Goal: Complete application form

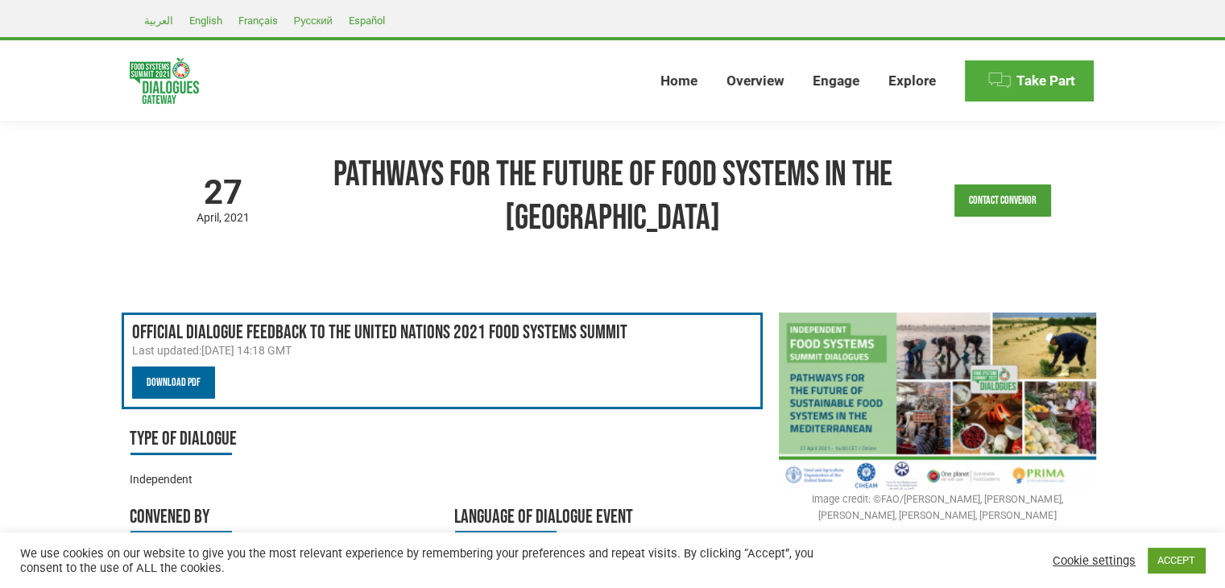
click at [1049, 85] on span "Take Part" at bounding box center [1045, 80] width 59 height 17
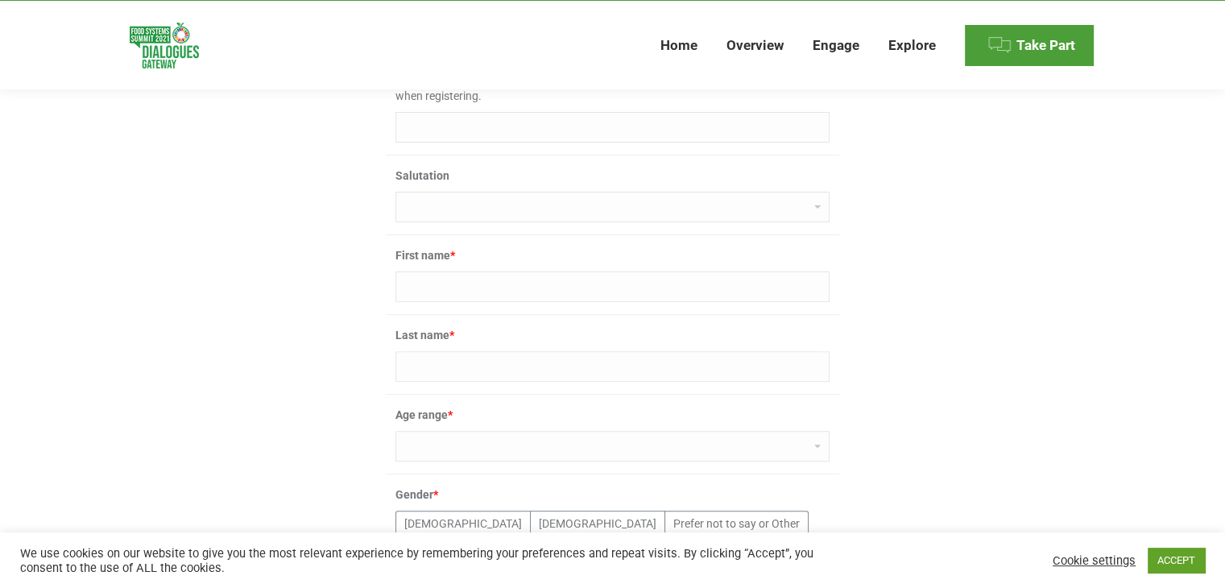
scroll to position [472, 0]
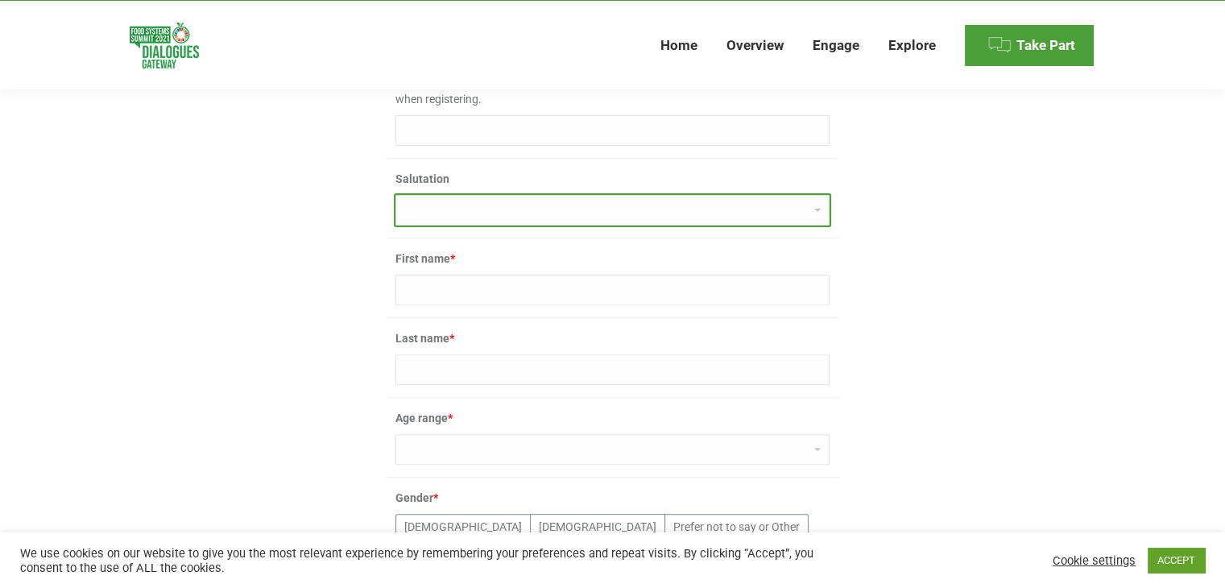
click at [462, 207] on select "Dr Ms Mrs Miss Mr Professor [PERSON_NAME]" at bounding box center [612, 210] width 434 height 31
select select "mr"
click at [395, 195] on select "Dr Ms Mrs Miss Mr Professor [PERSON_NAME]" at bounding box center [612, 210] width 434 height 31
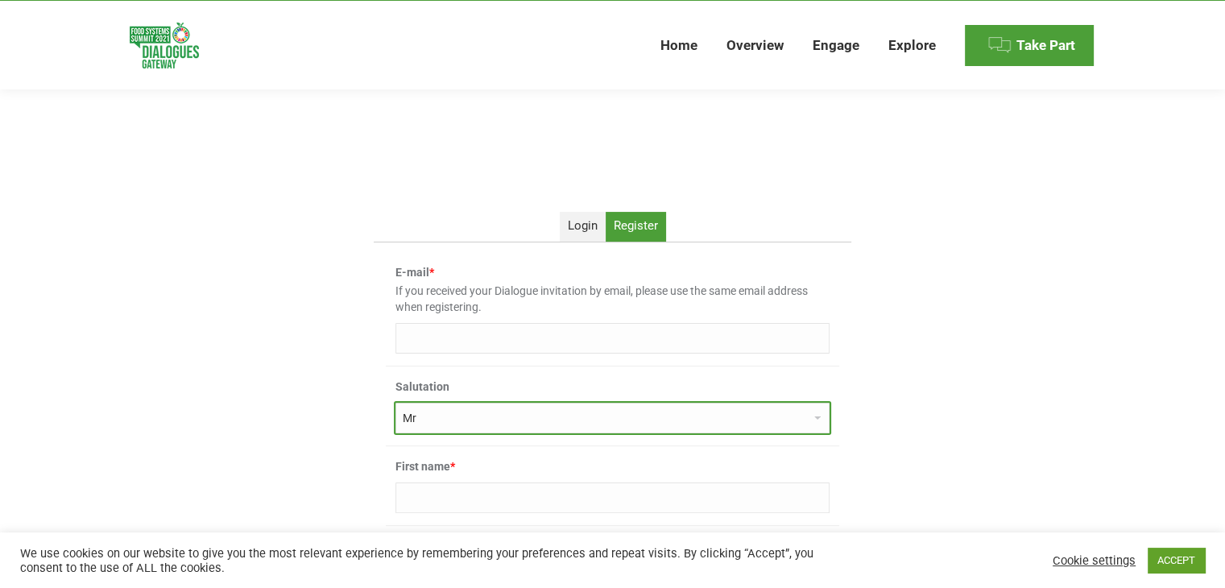
scroll to position [264, 0]
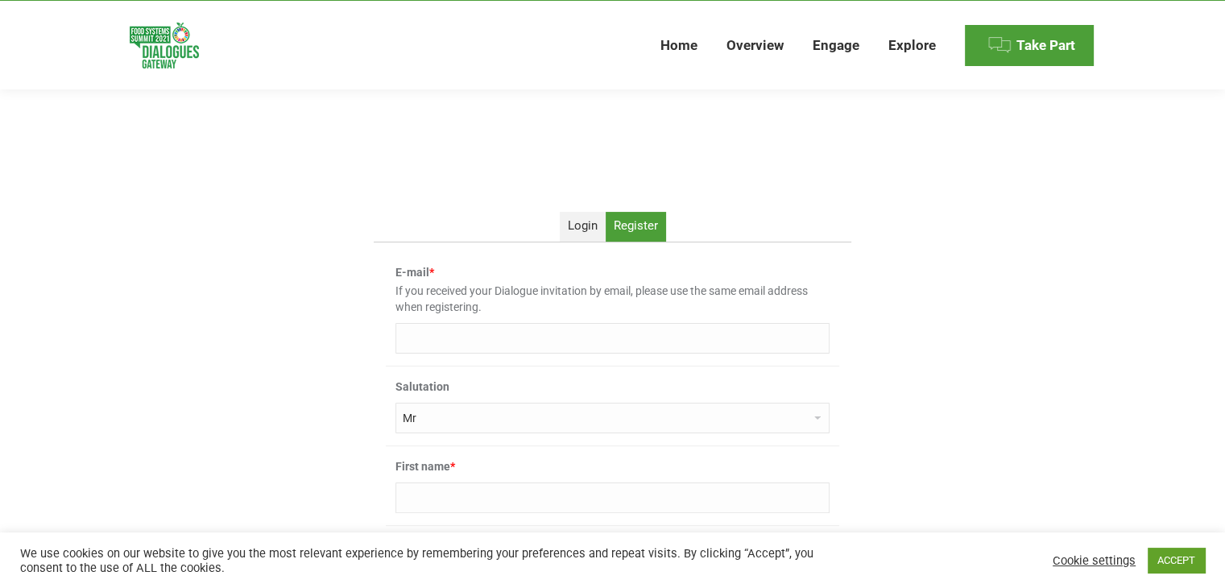
click at [463, 361] on div "E-mail * If you received your Dialogue invitation by email, please use the same…" at bounding box center [612, 309] width 453 height 114
click at [482, 348] on input "E-mail *" at bounding box center [612, 338] width 434 height 31
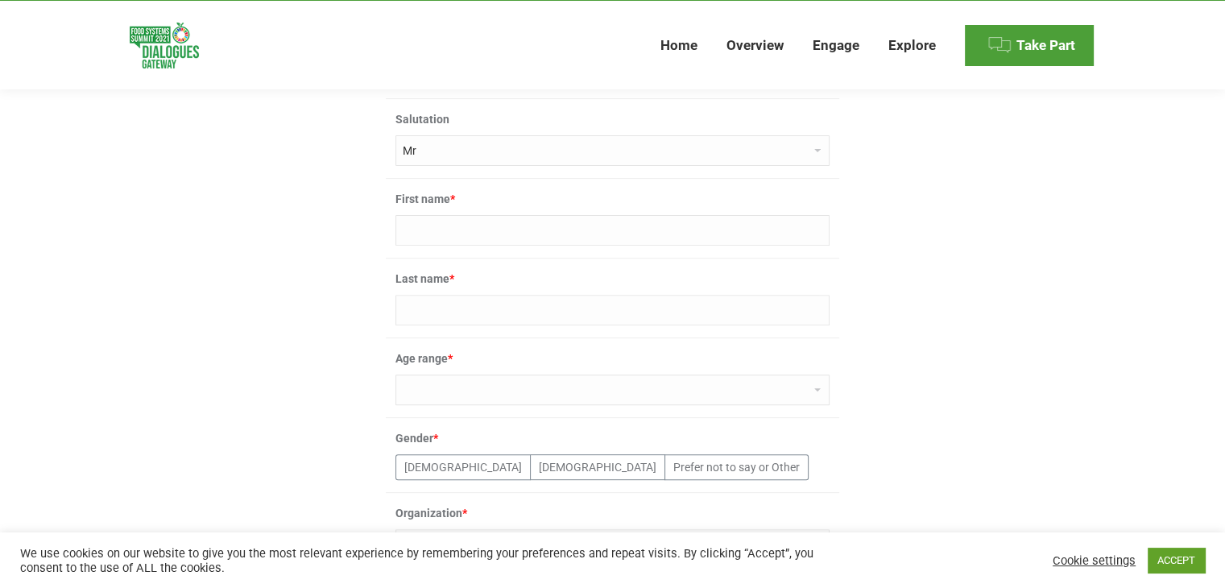
scroll to position [541, 0]
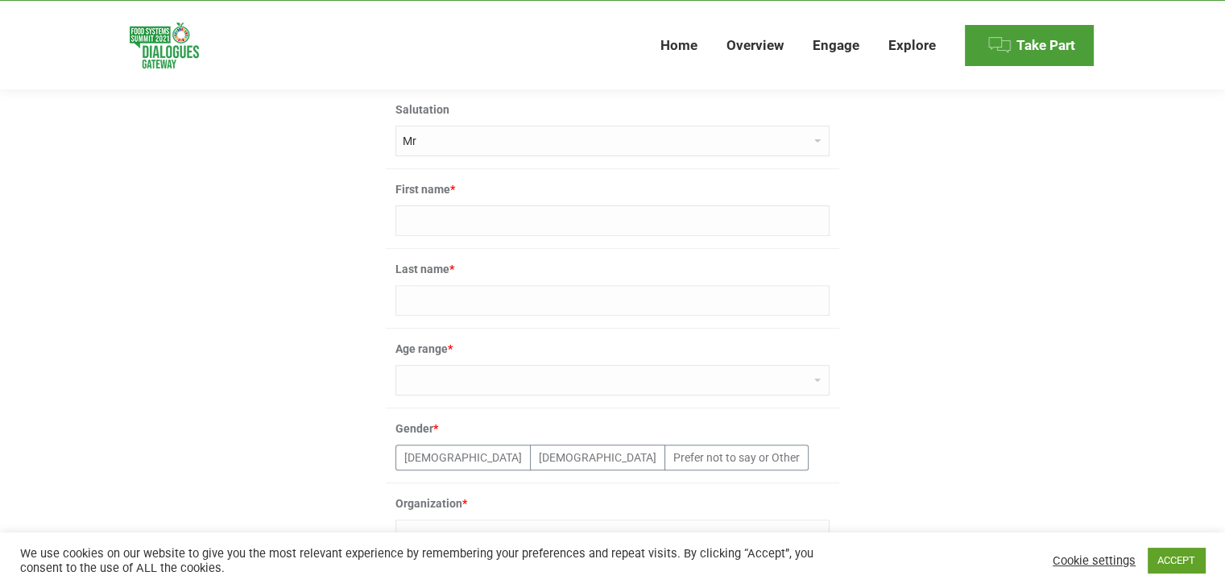
click at [441, 230] on input "First name *" at bounding box center [612, 220] width 434 height 31
paste input "MOHAMED ILYAS"
type input "MOHAMED ILYAS"
click at [422, 311] on input "Last name *" at bounding box center [612, 300] width 434 height 31
paste input "SALEM"
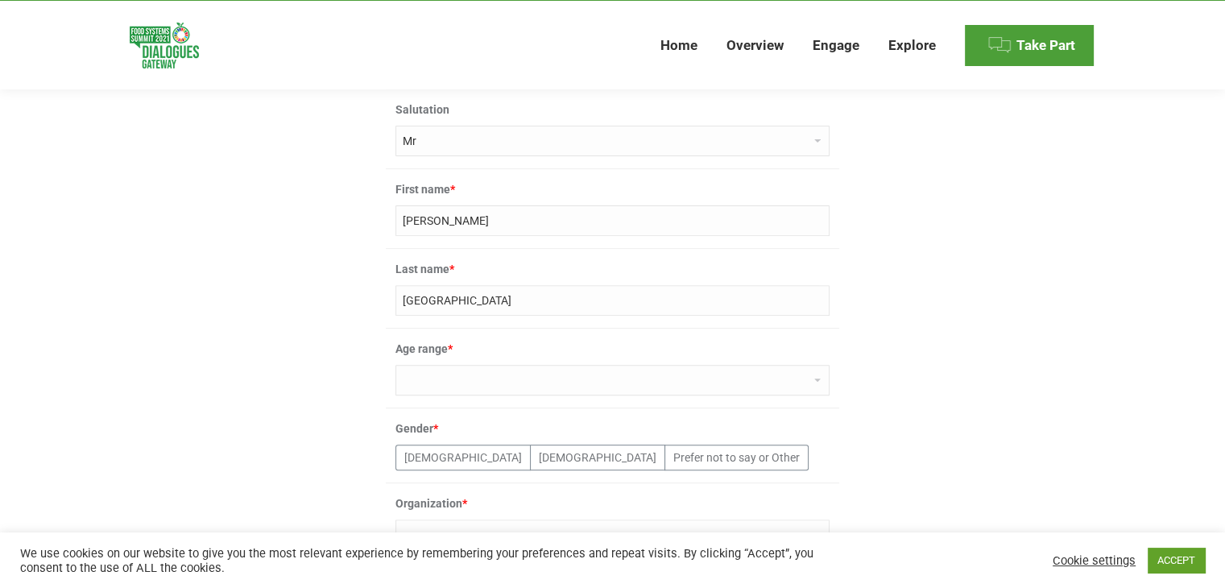
type input "SALEM"
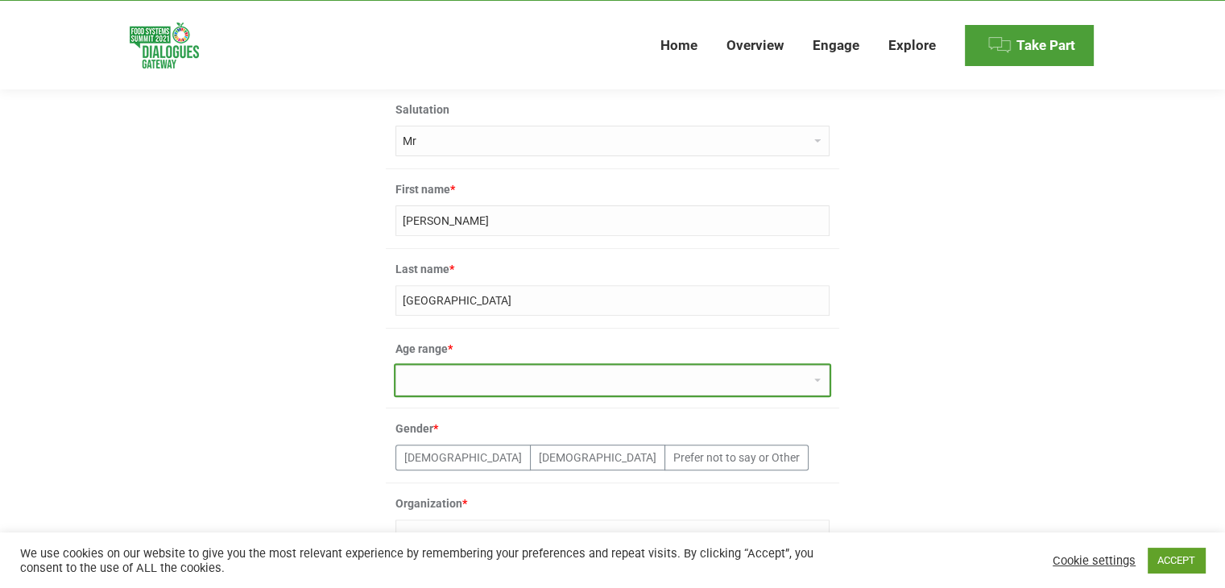
click at [443, 369] on select "0-18 19-30 31-50 51-65 66-80 80+" at bounding box center [612, 380] width 434 height 31
select select "19-30"
click at [395, 365] on select "0-18 19-30 31-50 51-65 66-80 80+" at bounding box center [612, 380] width 434 height 31
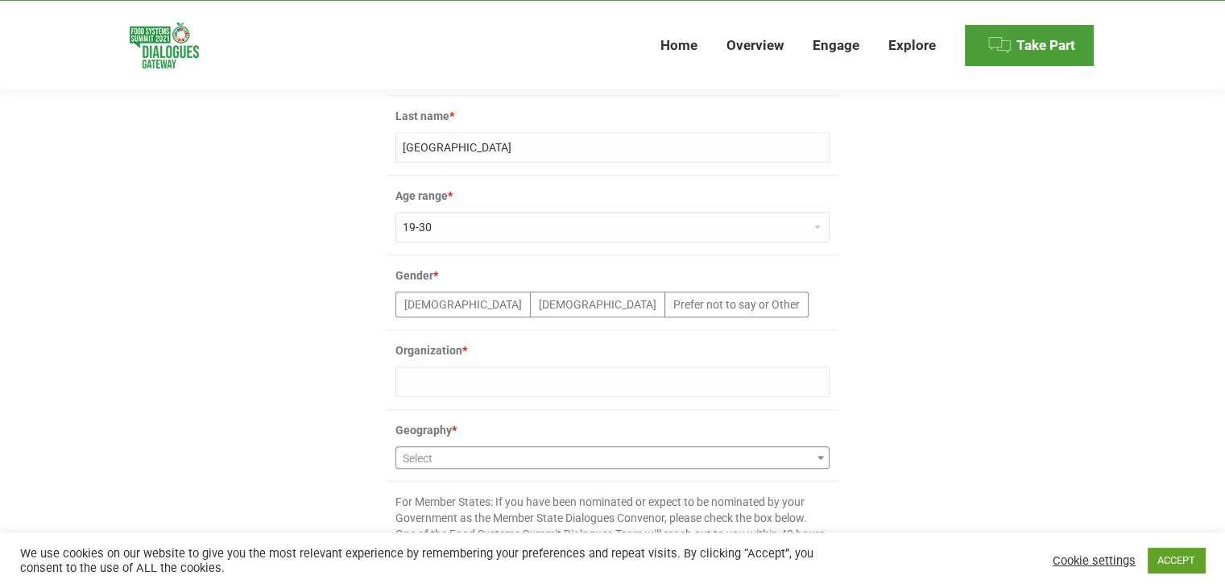
click at [506, 388] on input "Organization *" at bounding box center [612, 381] width 434 height 31
paste input "ISHR MOROCCO https://ishr.org/regions/"
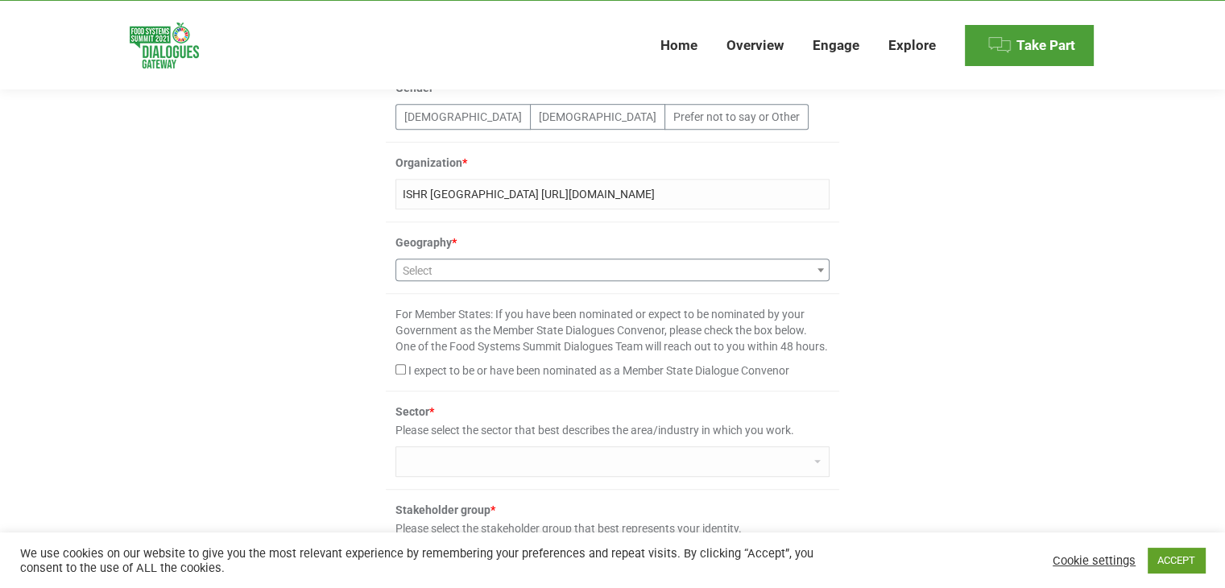
scroll to position [885, 0]
type input "ISHR MOROCCO https://ishr.org/regions/"
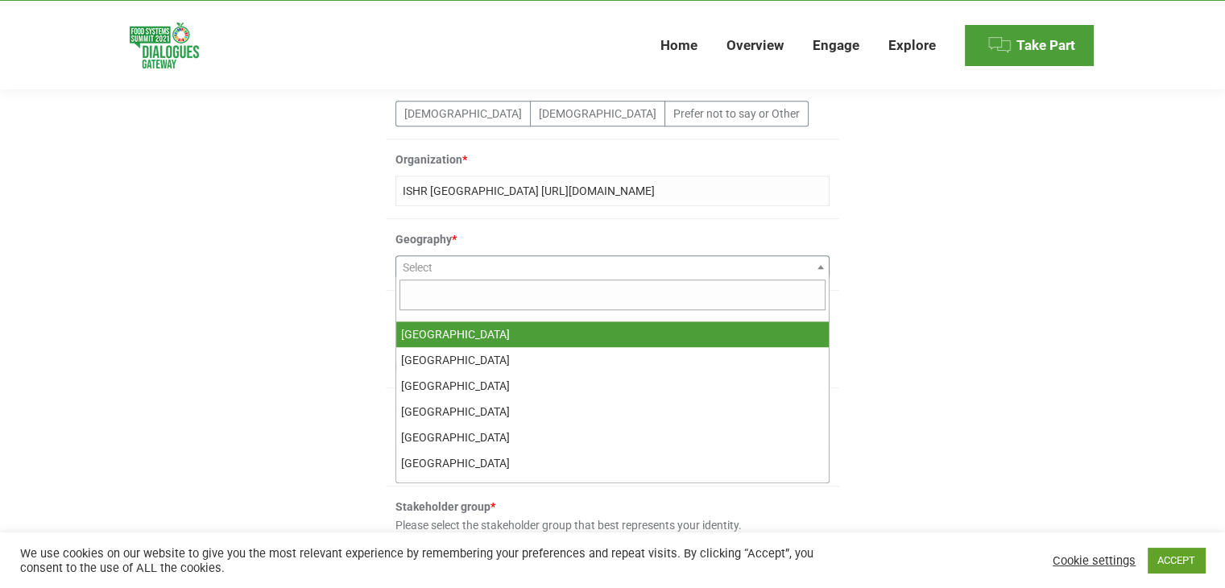
click at [485, 269] on span "Select" at bounding box center [612, 267] width 432 height 23
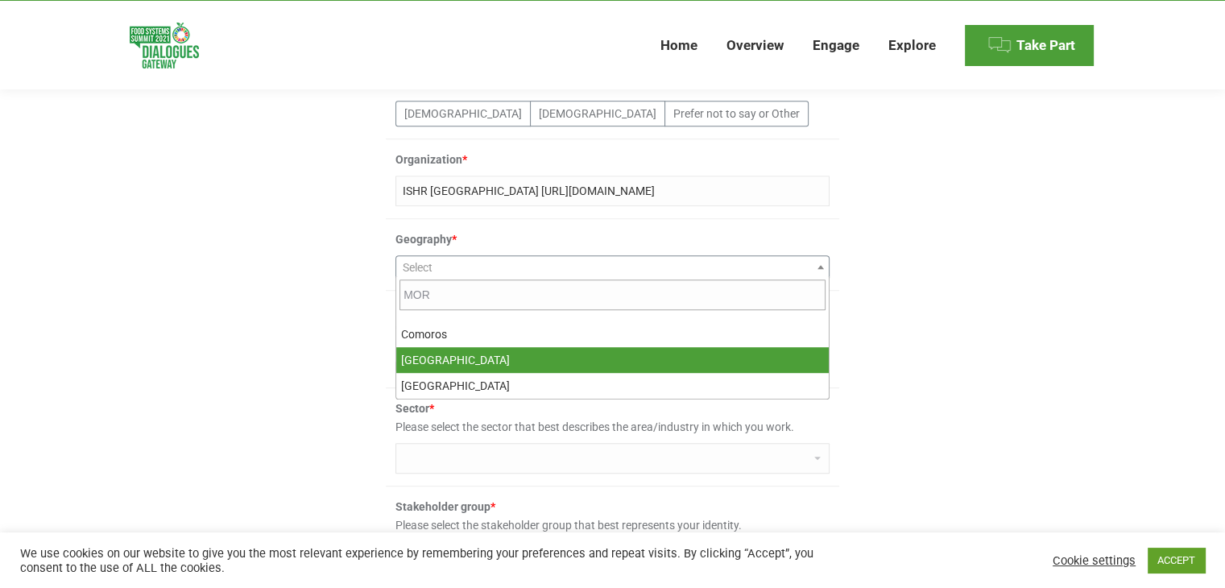
type input "MOR"
select select "125"
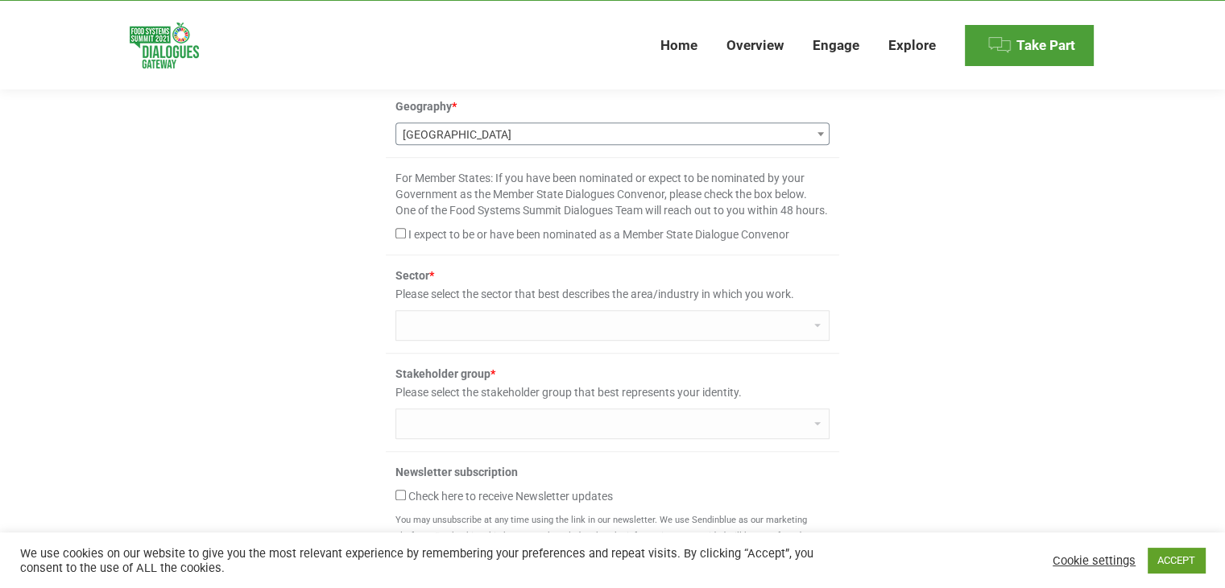
scroll to position [1066, 0]
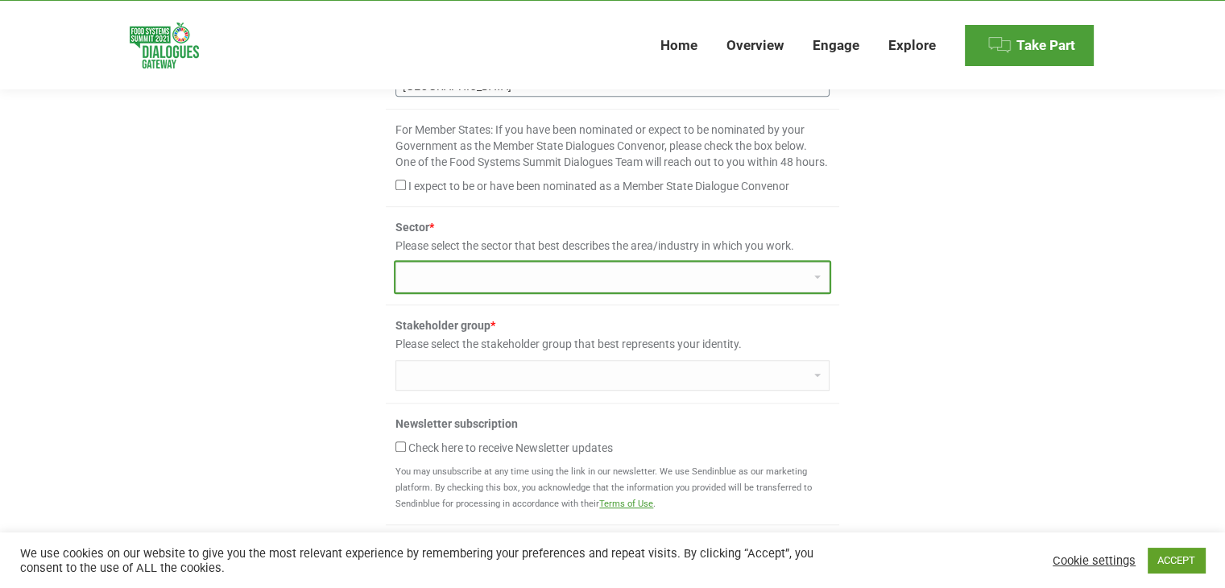
click at [561, 284] on select "Agriculture/crops Education Health care Fish and aquaculture Communication Nutr…" at bounding box center [612, 277] width 434 height 31
select select "other"
click at [395, 275] on select "Agriculture/crops Education Health care Fish and aquaculture Communication Nutr…" at bounding box center [612, 277] width 434 height 31
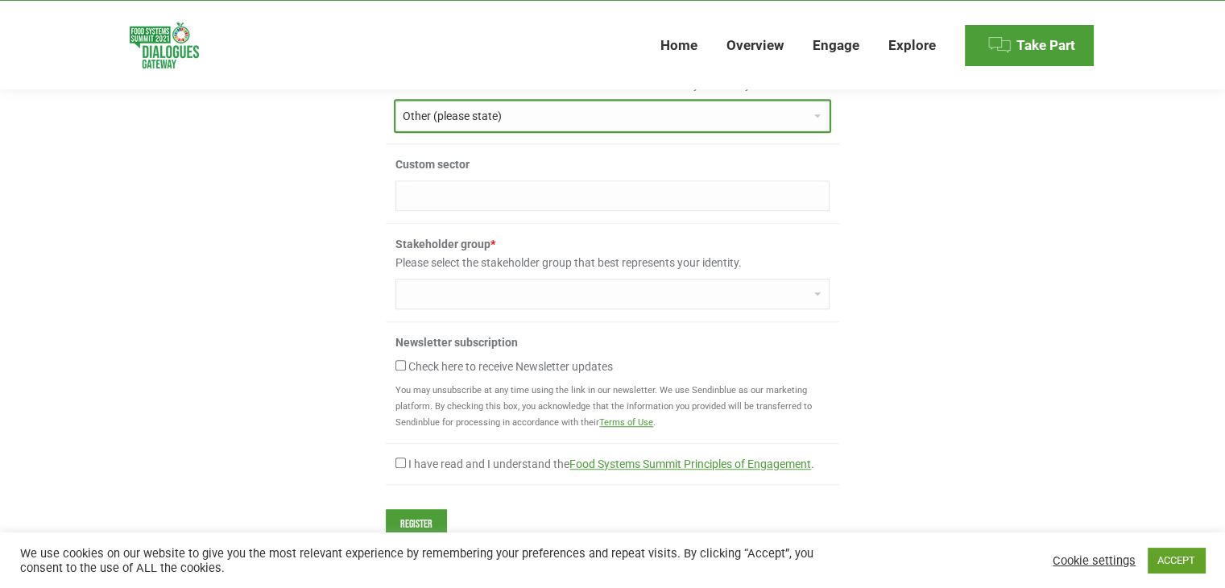
scroll to position [1232, 0]
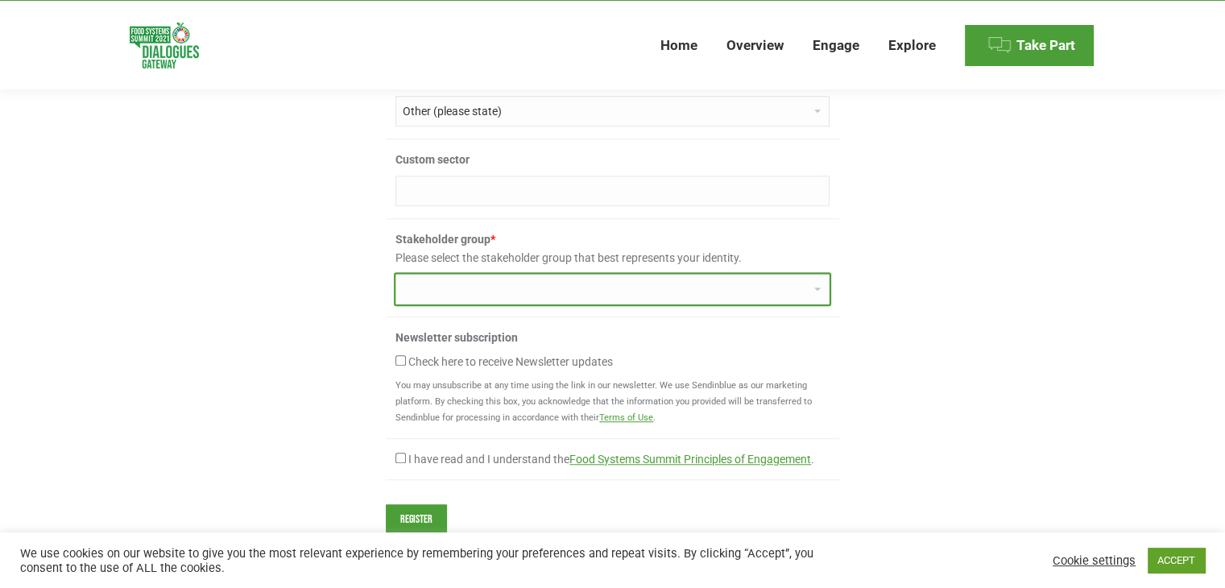
click at [476, 304] on select "Small-scale farmer Medium-scale farmer Large-scale farmer Indigenous People Wor…" at bounding box center [612, 289] width 434 height 31
select select "local_ngo"
click at [395, 288] on select "Small-scale farmer Medium-scale farmer Large-scale farmer Indigenous People Wor…" at bounding box center [612, 289] width 434 height 31
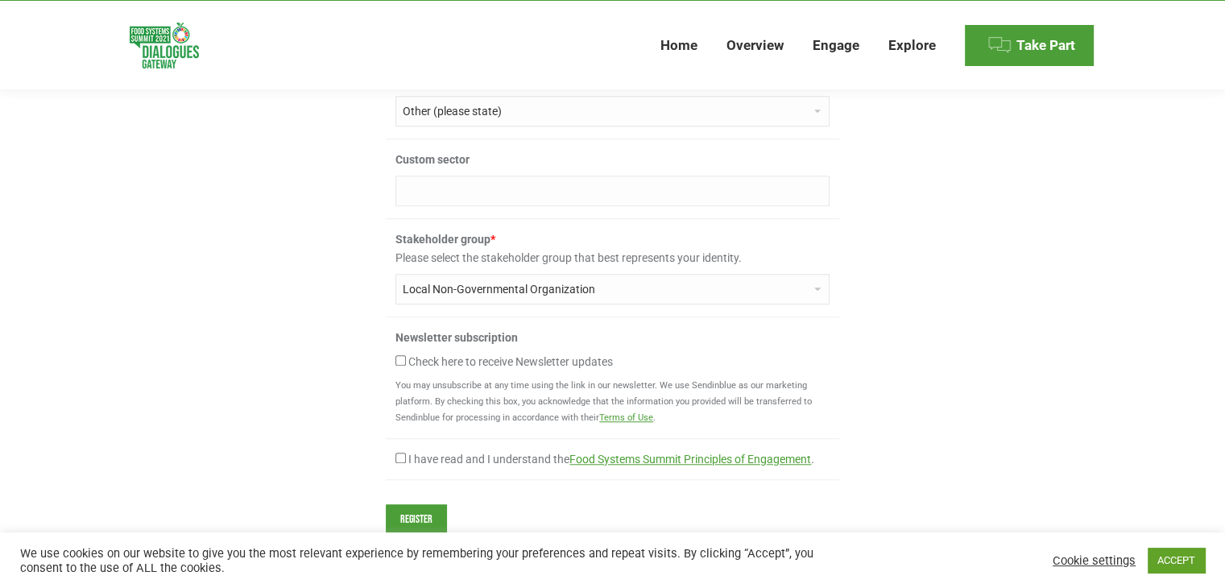
click at [492, 205] on input "Custom sector" at bounding box center [612, 191] width 434 height 31
type input "N"
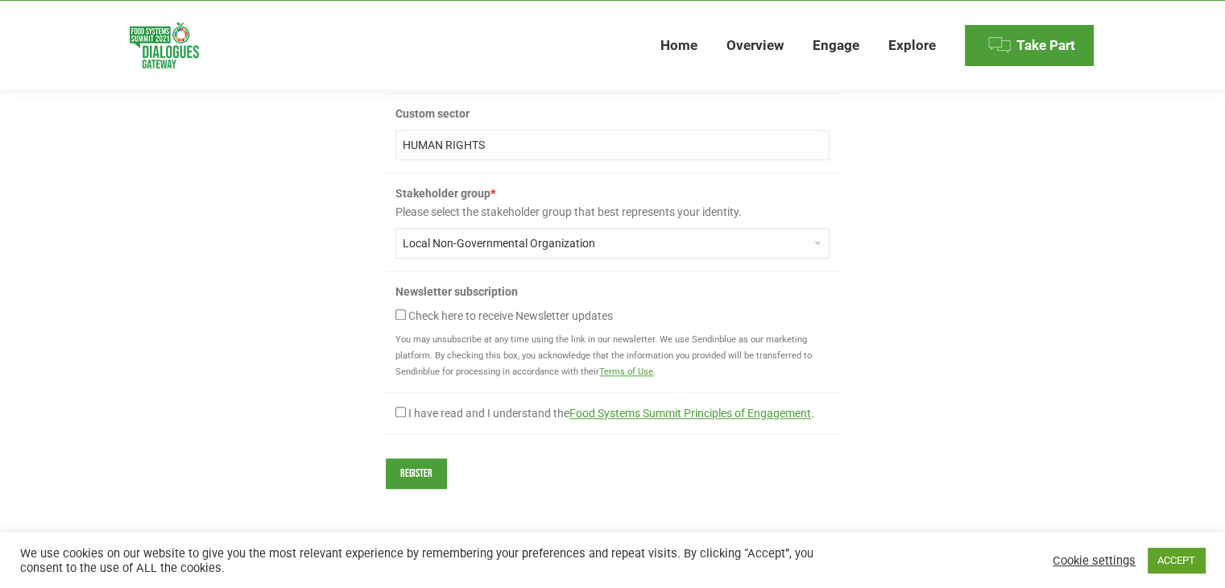
scroll to position [1279, 0]
type input "HUMAN RIGHTS"
click at [403, 319] on input "Check here to receive Newsletter updates" at bounding box center [400, 313] width 10 height 10
checkbox input "true"
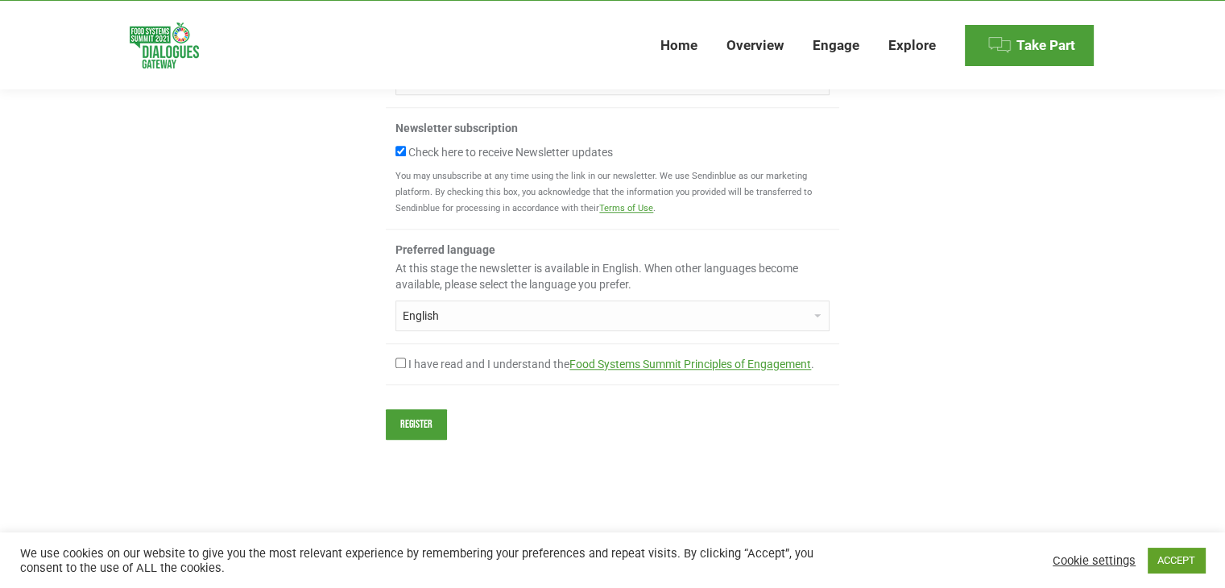
scroll to position [1448, 0]
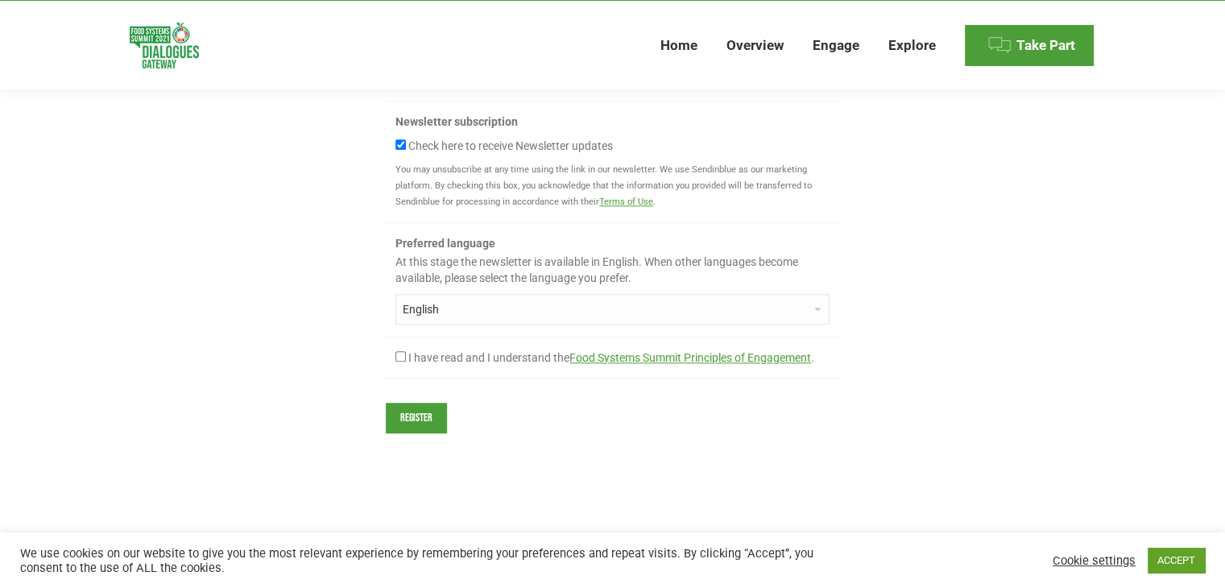
click at [399, 362] on input "I have read and I understand the Food Systems Summit Principles of Engagement ." at bounding box center [400, 356] width 10 height 10
checkbox input "true"
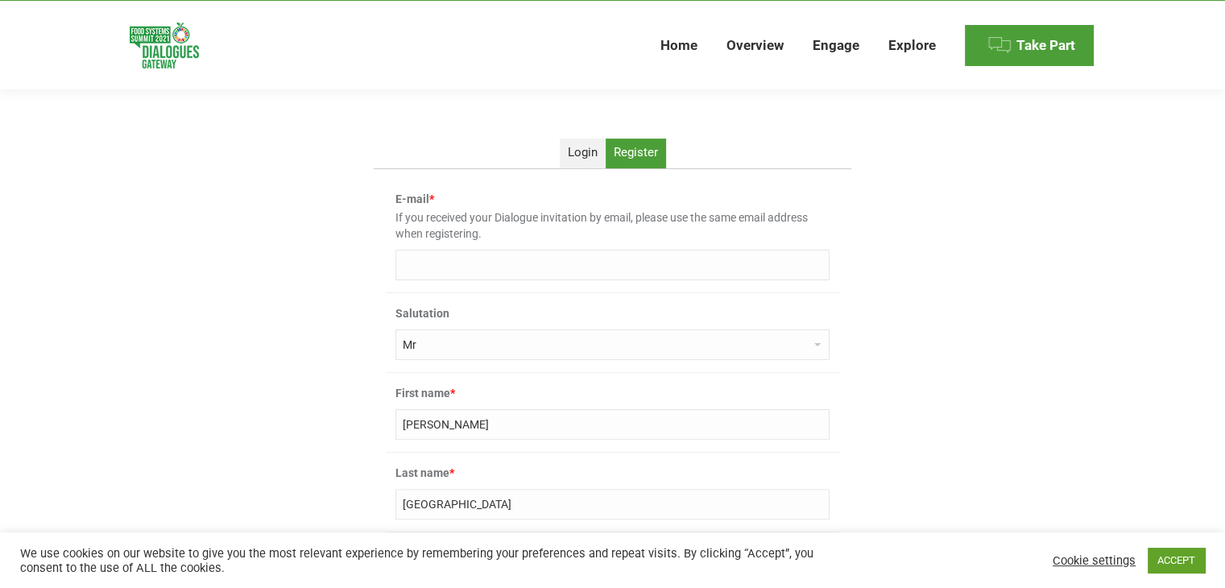
scroll to position [335, 0]
click at [494, 269] on input "E-mail *" at bounding box center [612, 267] width 434 height 31
paste input "mohamedilyas.salem@uit.ac.ma"
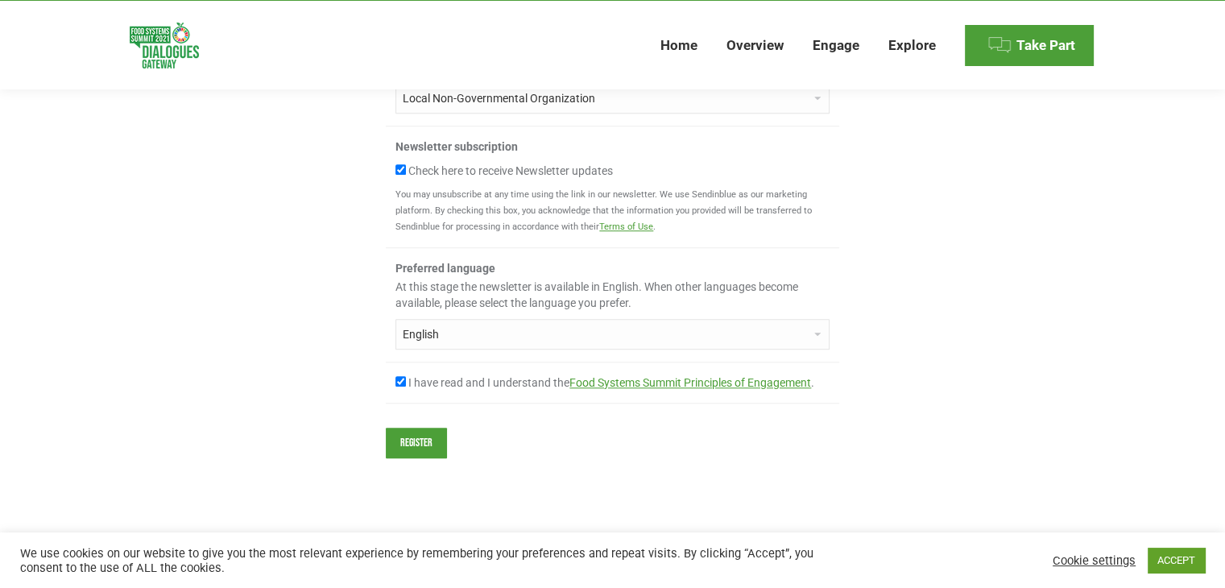
scroll to position [1508, 0]
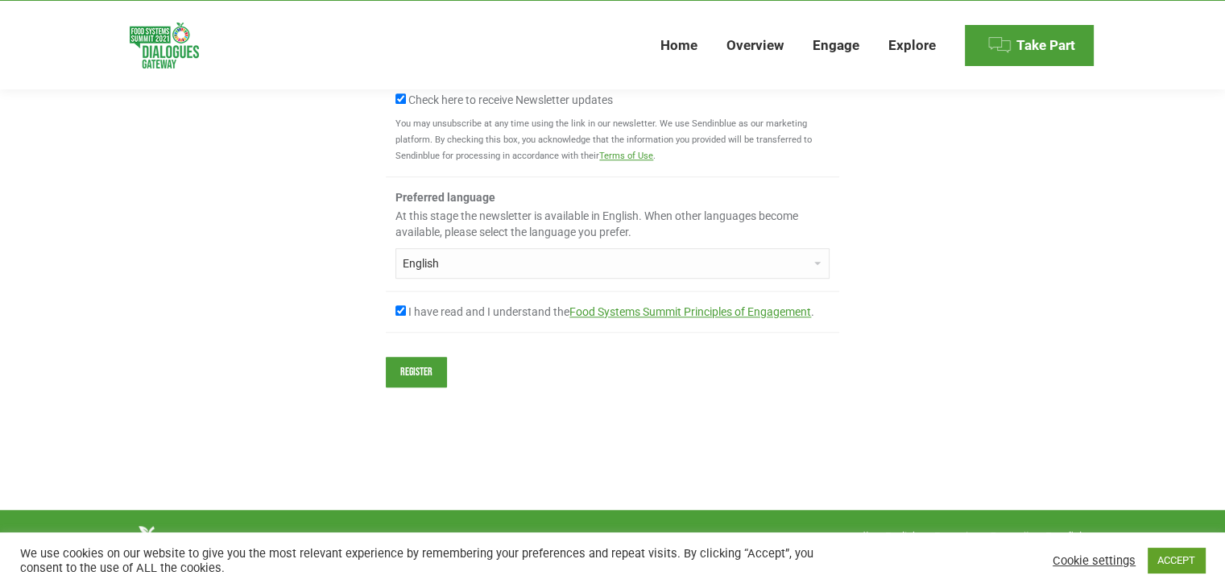
type input "[EMAIL_ADDRESS][DOMAIN_NAME]"
click at [412, 361] on input "Register" at bounding box center [416, 372] width 61 height 31
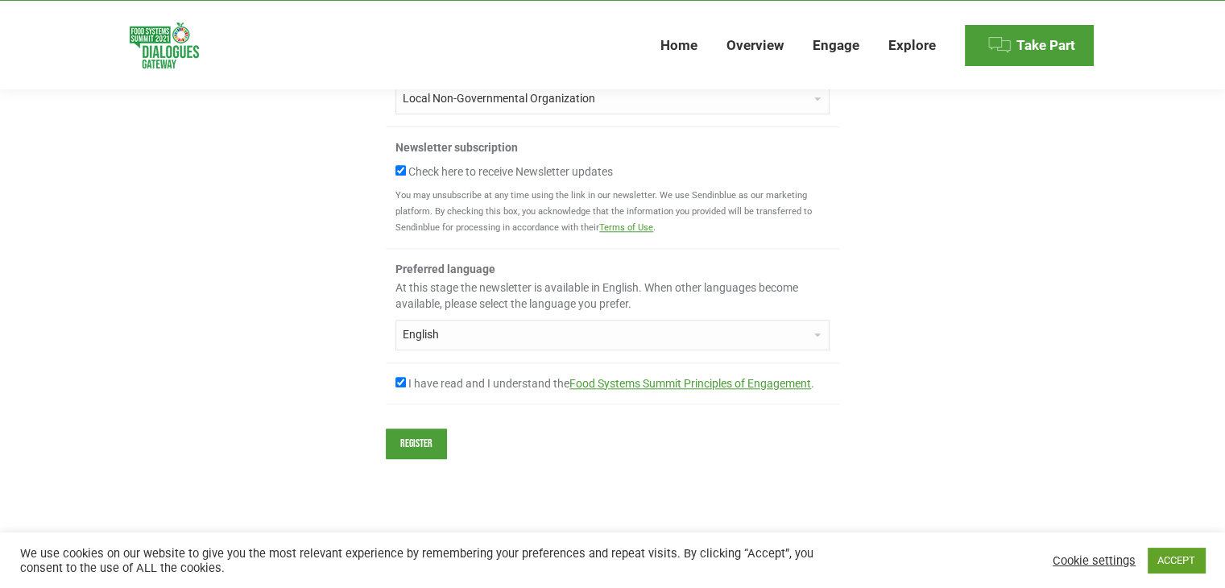
scroll to position [701, 0]
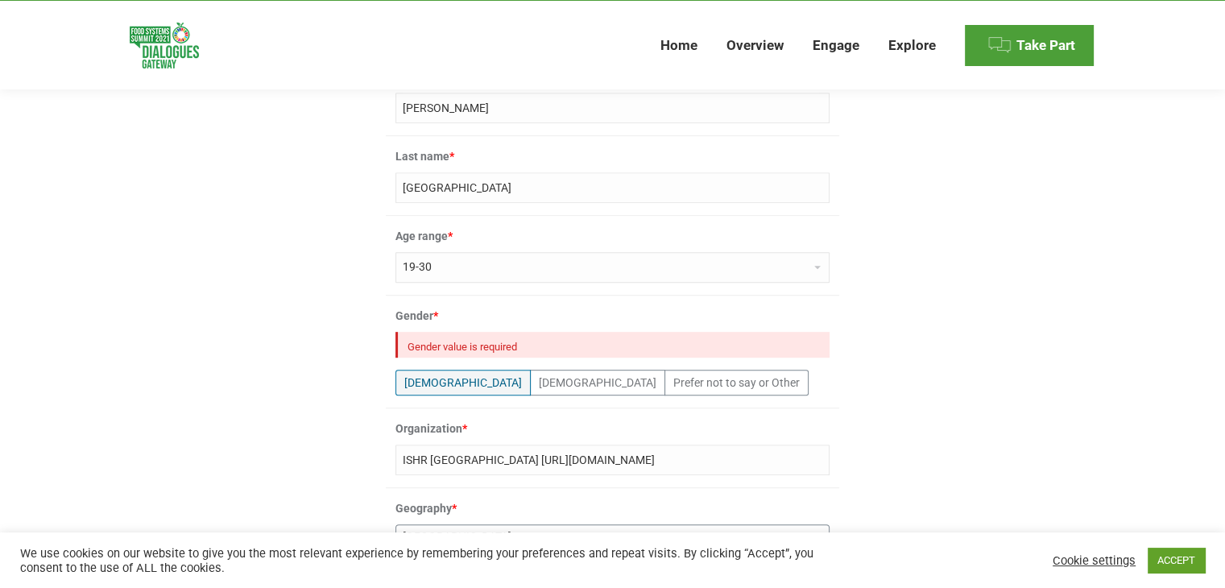
click at [419, 384] on label "Male" at bounding box center [462, 383] width 135 height 26
click at [0, 0] on input"] "Male" at bounding box center [0, 0] width 0 height 0
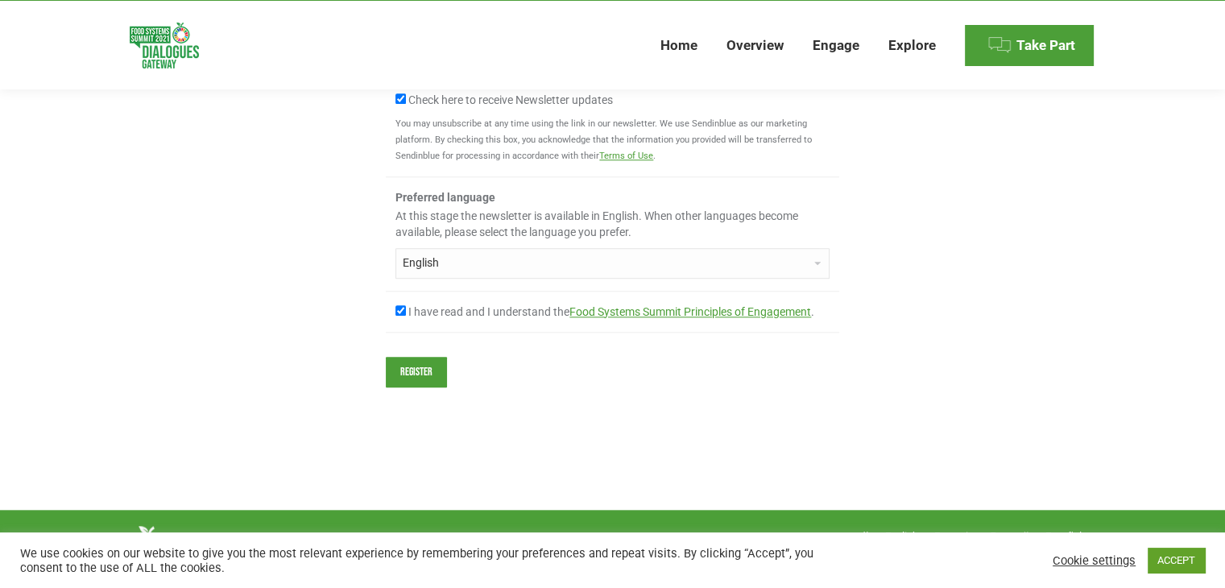
scroll to position [1554, 0]
click at [419, 376] on input "Register" at bounding box center [416, 372] width 61 height 31
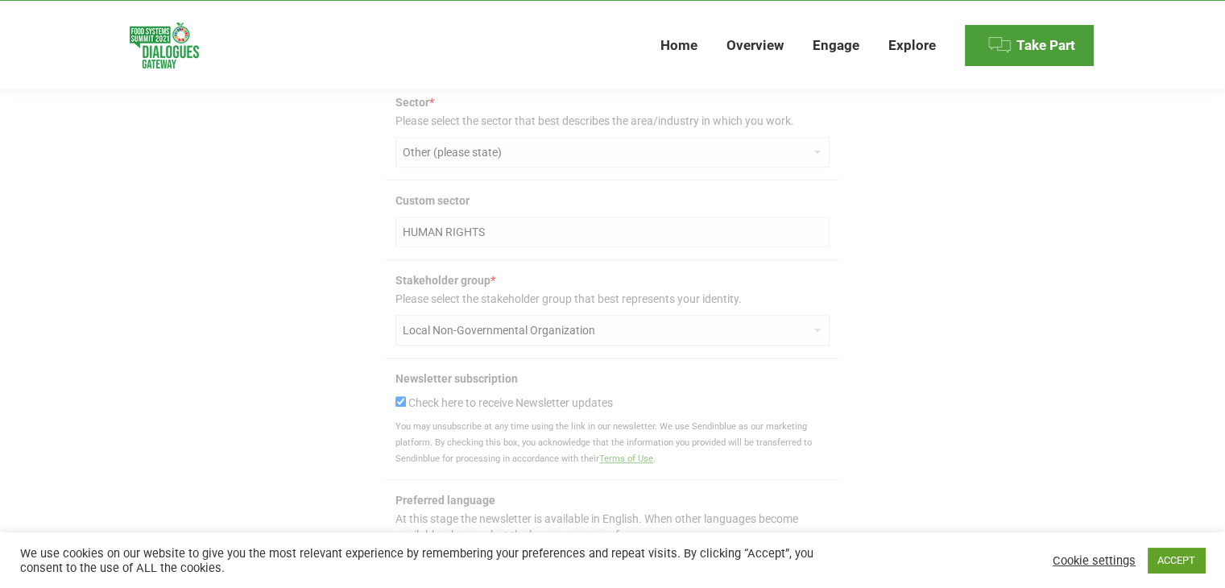
scroll to position [1604, 0]
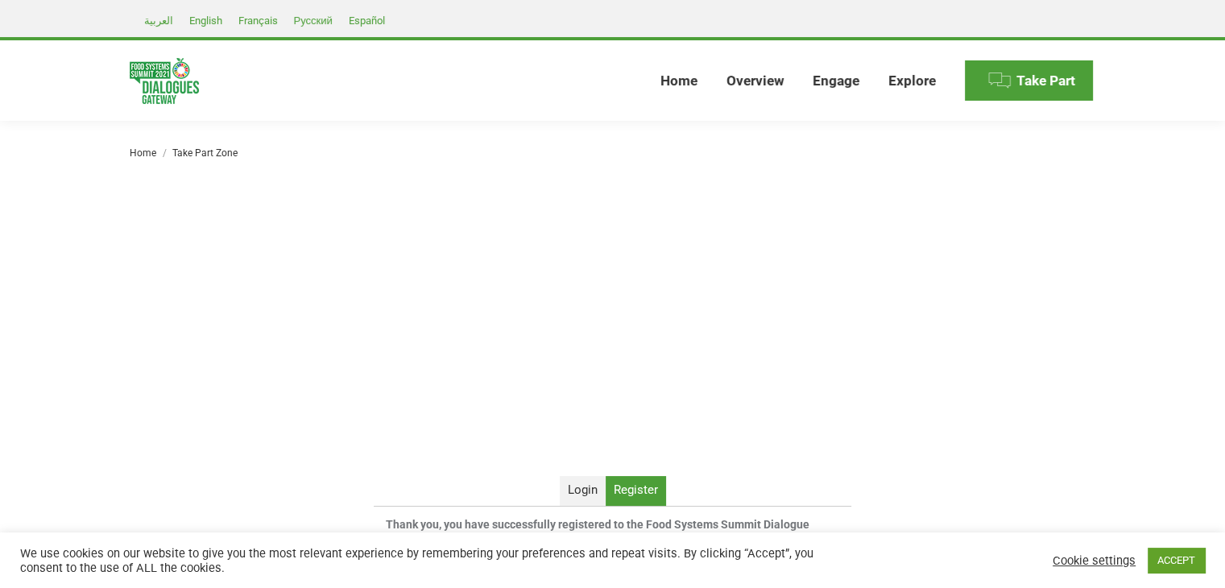
scroll to position [161, 0]
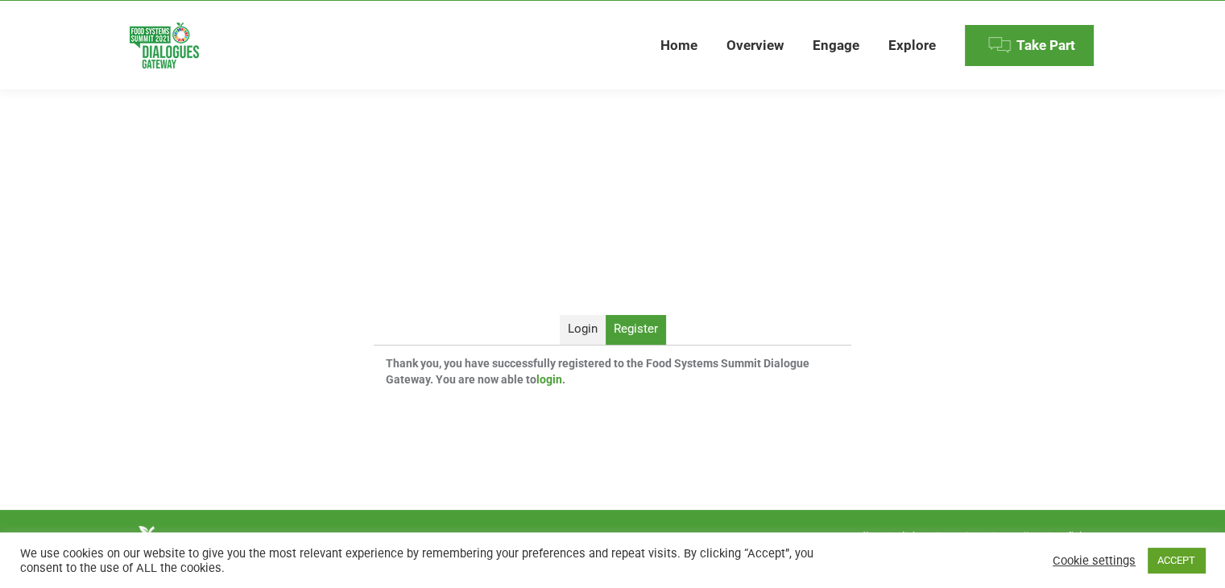
click at [551, 378] on link "login" at bounding box center [549, 379] width 26 height 13
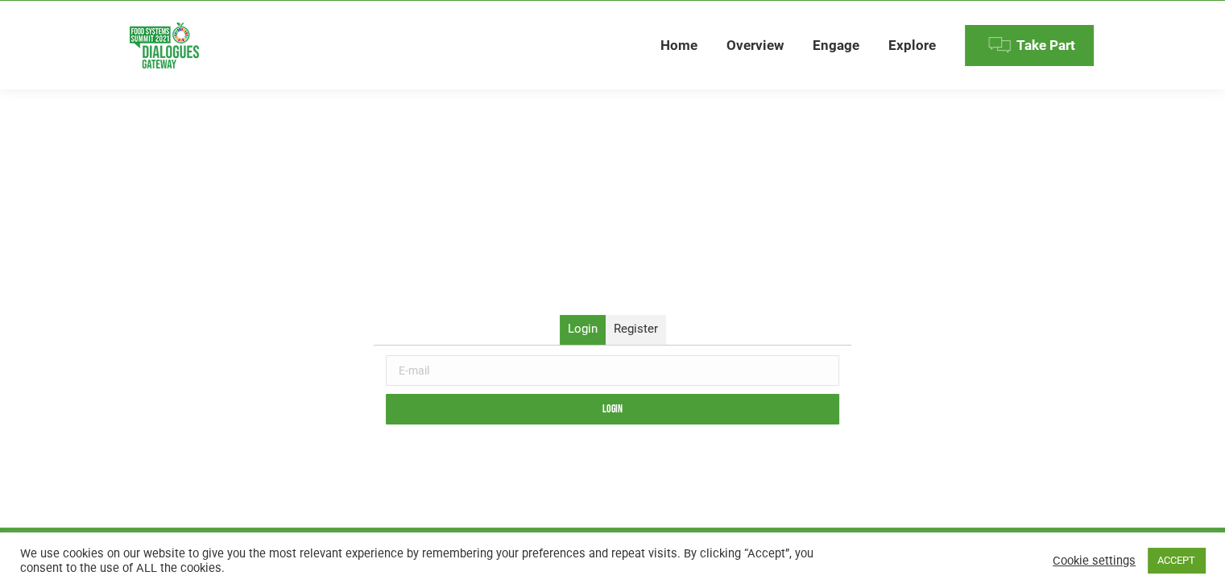
scroll to position [142, 0]
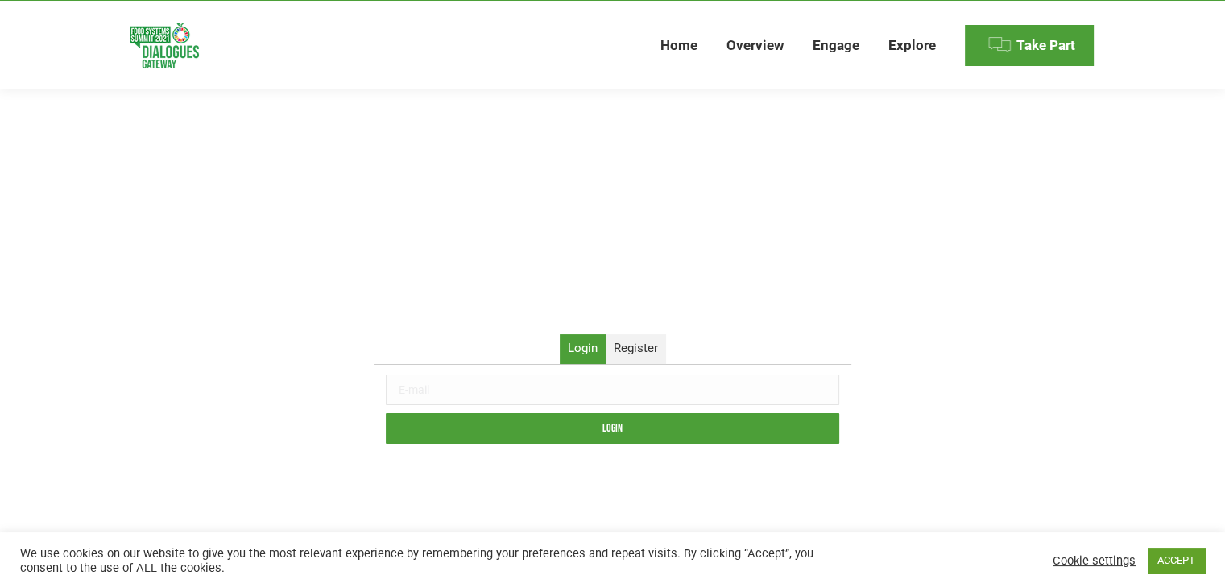
click at [451, 396] on input "text" at bounding box center [612, 389] width 453 height 31
paste input "mohamedilyas.salem@uit.ac.ma"
type input "mohamedilyas.salem@uit.ac.ma"
click at [621, 432] on input "Login" at bounding box center [612, 428] width 453 height 31
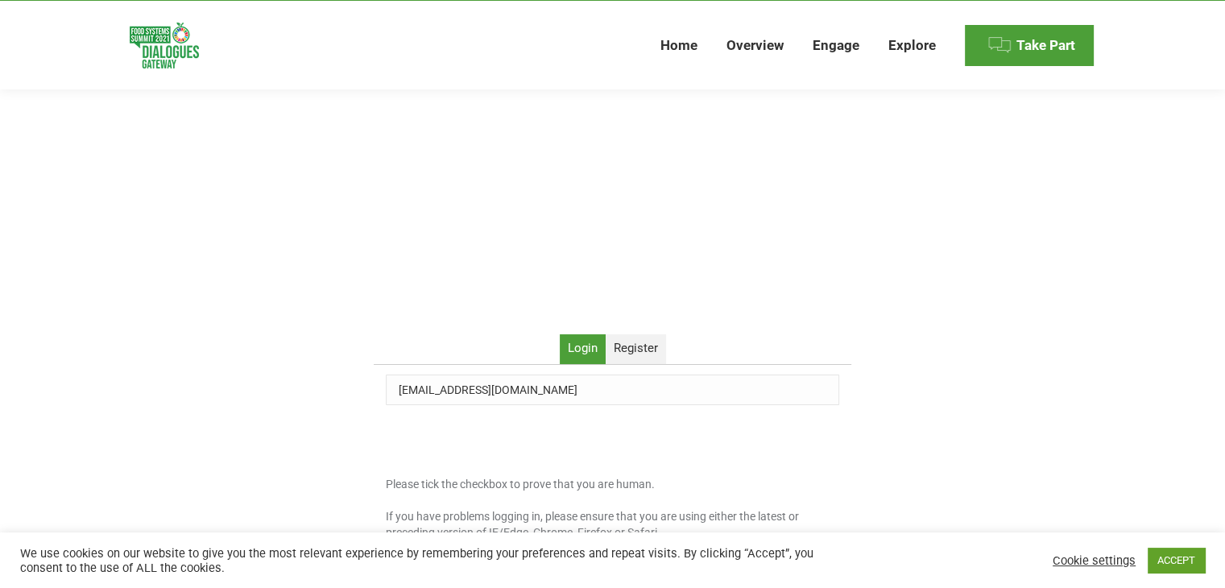
scroll to position [275, 0]
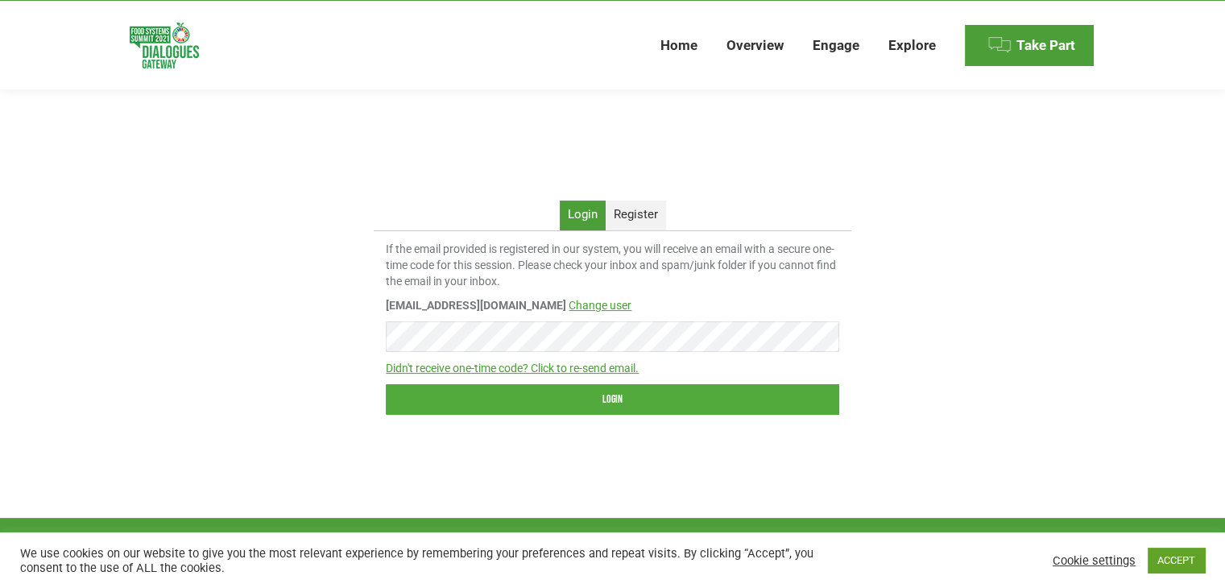
click at [598, 397] on input "Login" at bounding box center [612, 399] width 453 height 31
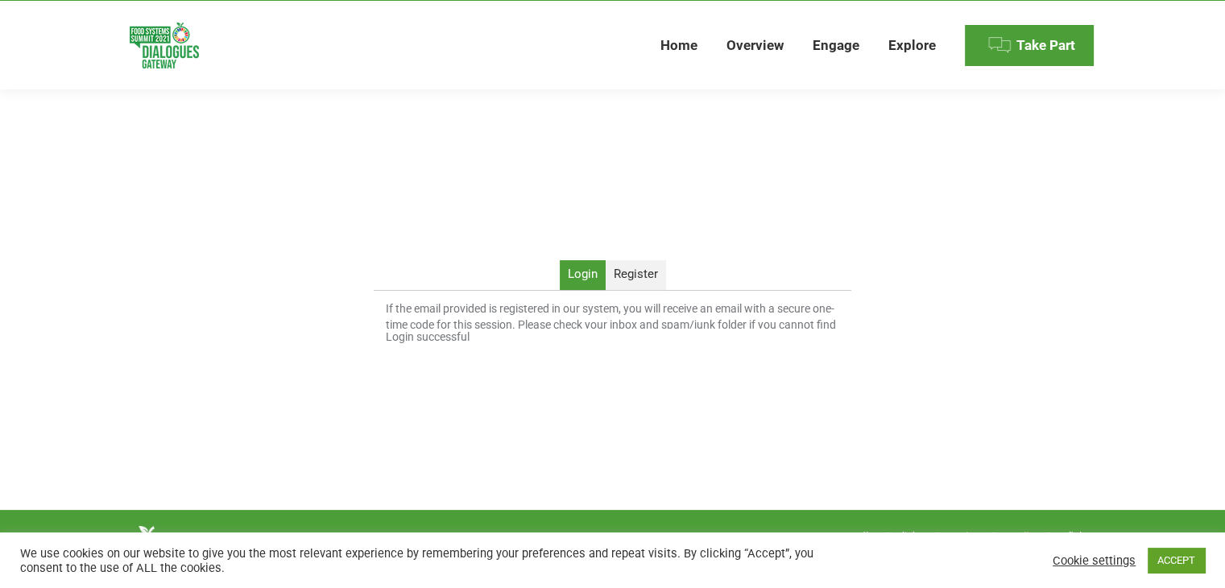
scroll to position [198, 0]
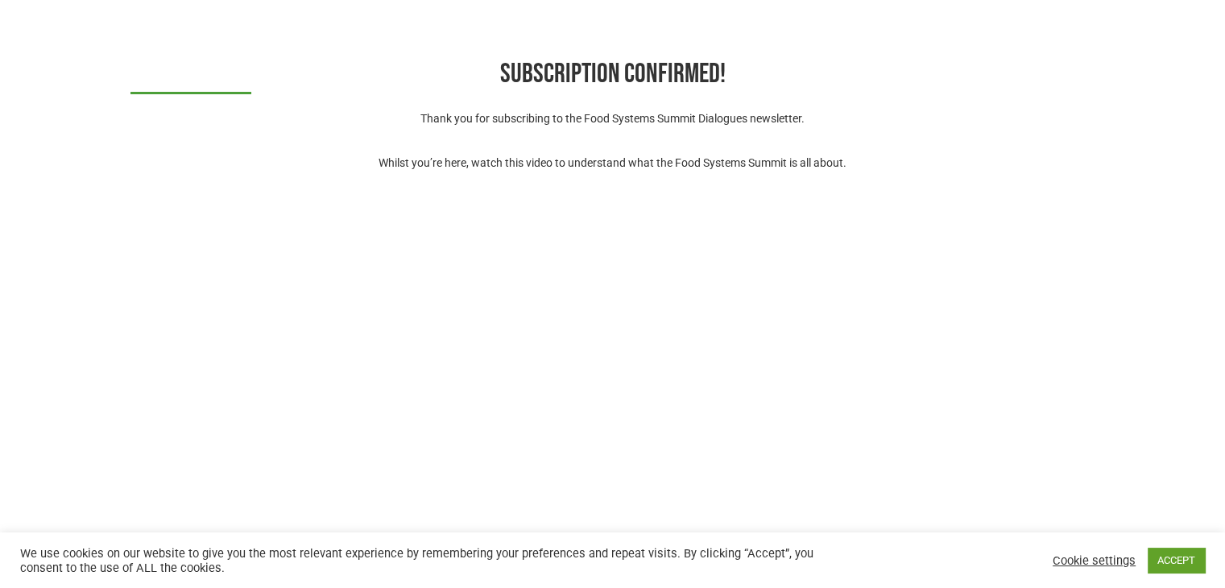
scroll to position [21, 0]
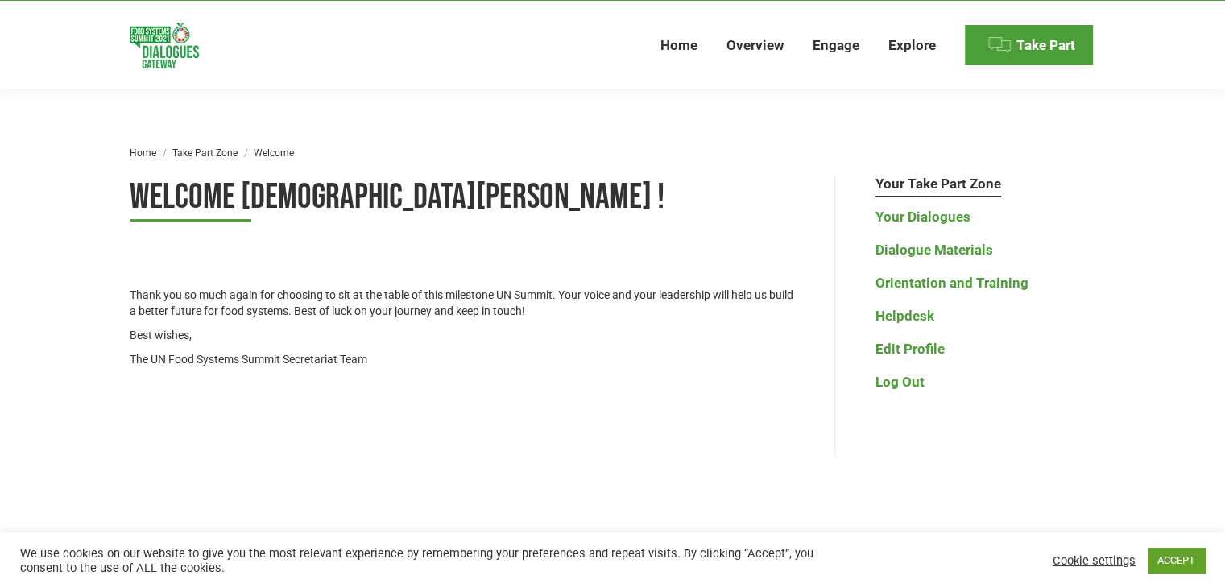
scroll to position [52, 0]
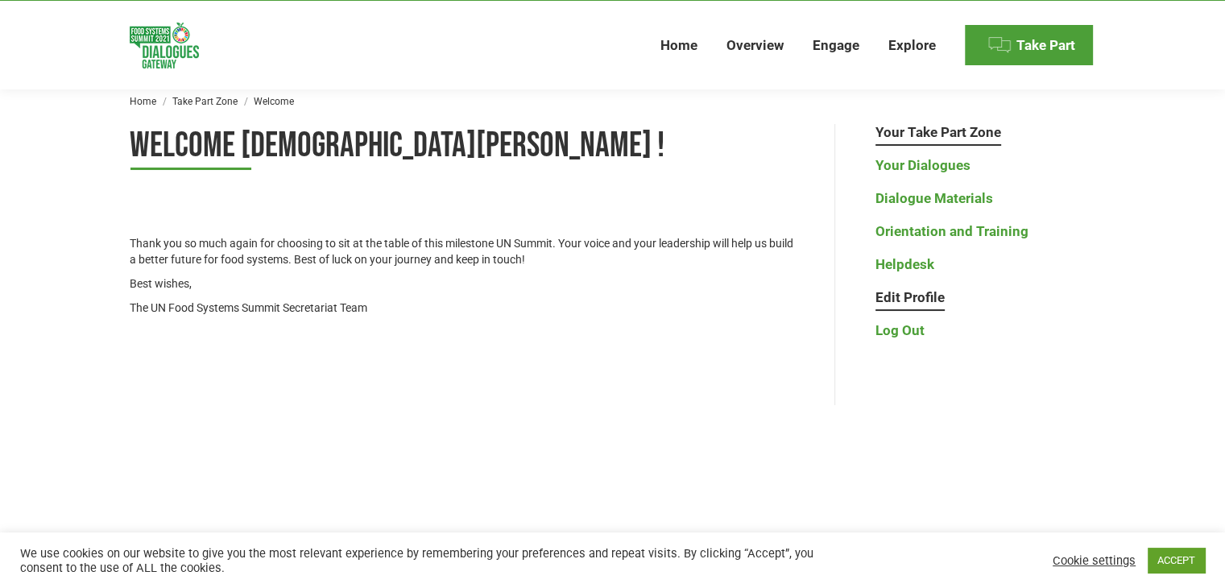
click at [903, 296] on link "Edit Profile" at bounding box center [909, 297] width 69 height 17
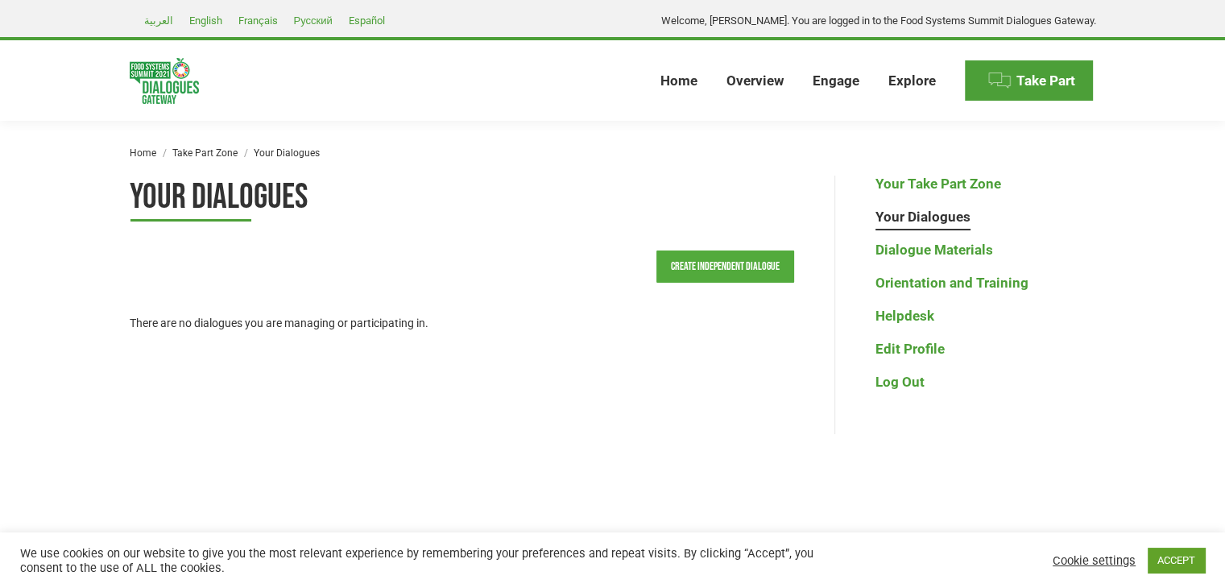
click at [714, 266] on link "Create Independent Dialogue" at bounding box center [725, 266] width 138 height 32
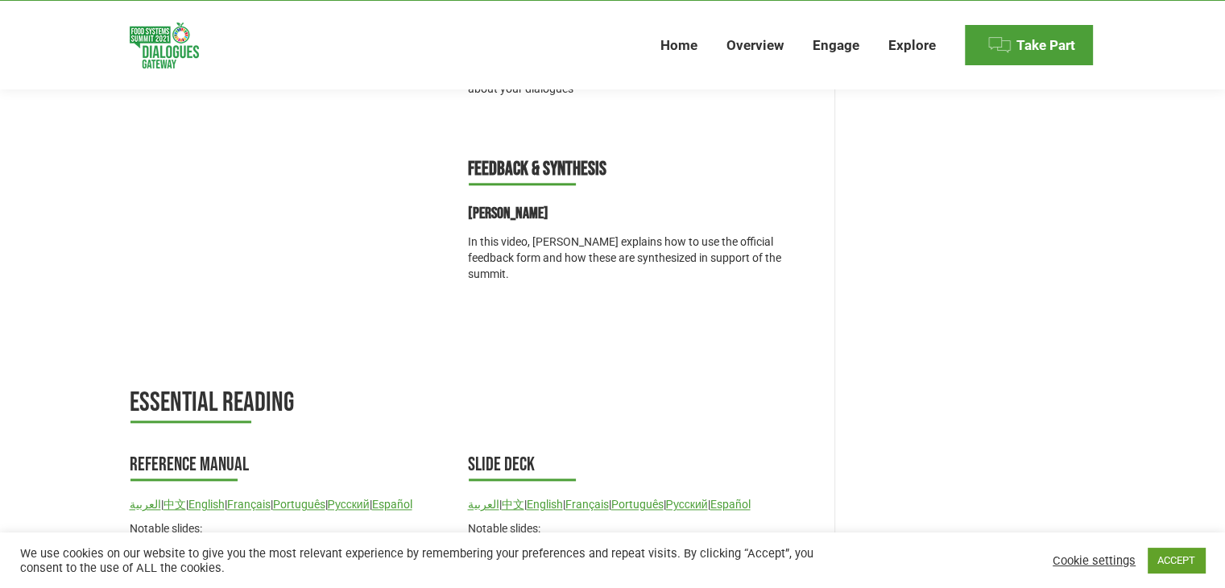
scroll to position [2131, 0]
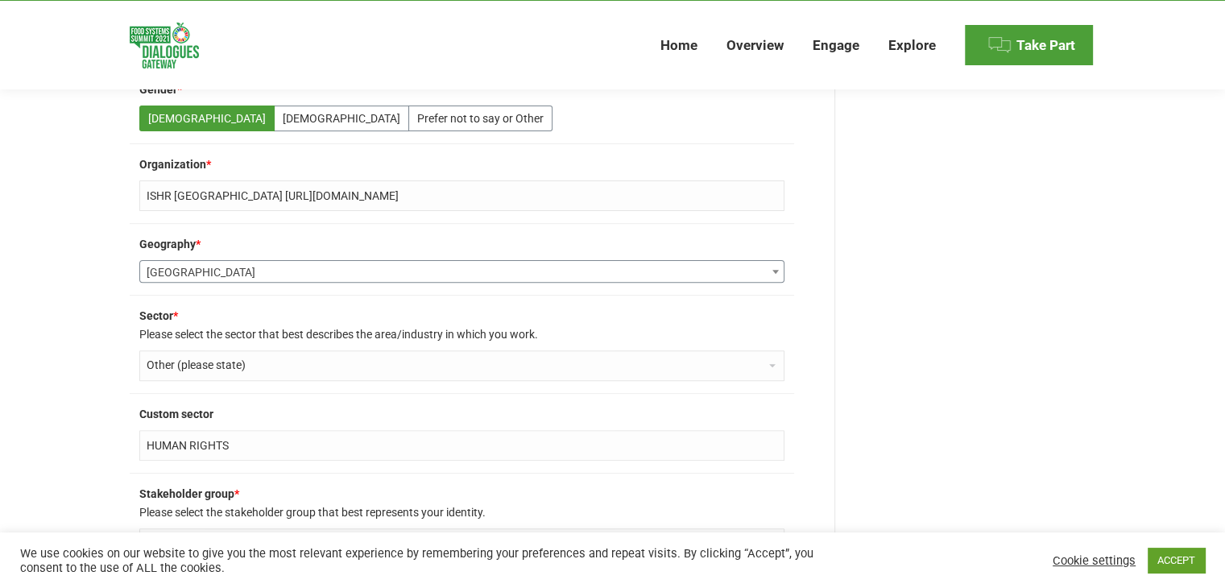
scroll to position [673, 0]
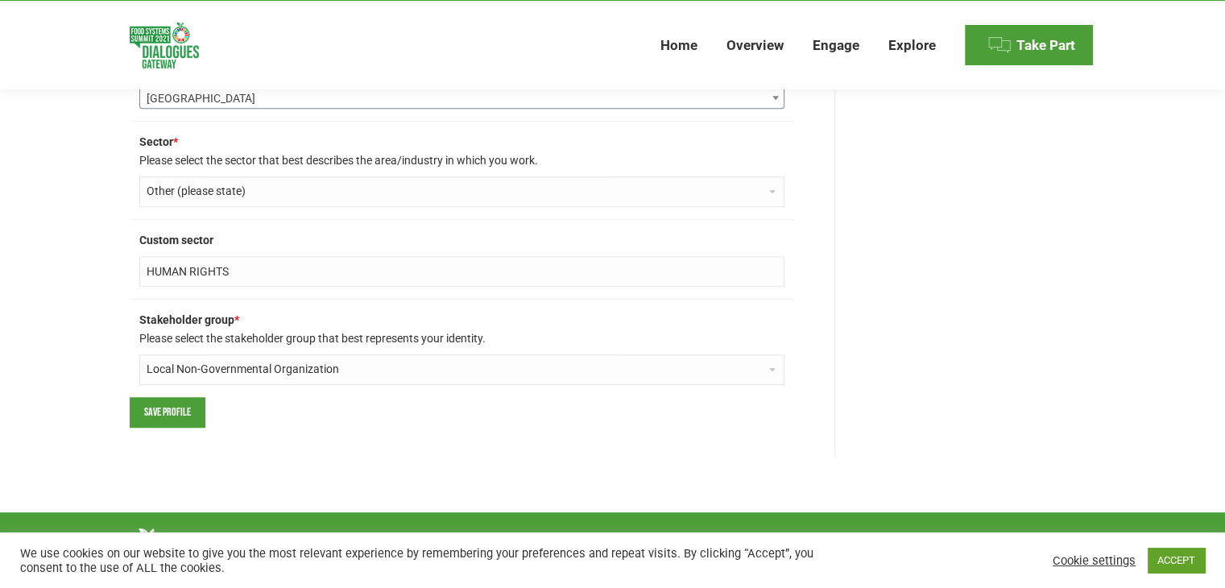
click at [148, 410] on input "Save profile" at bounding box center [168, 412] width 76 height 31
